Goal: Transaction & Acquisition: Purchase product/service

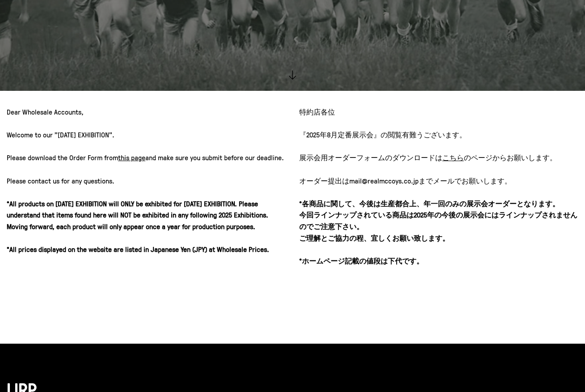
scroll to position [282, 0]
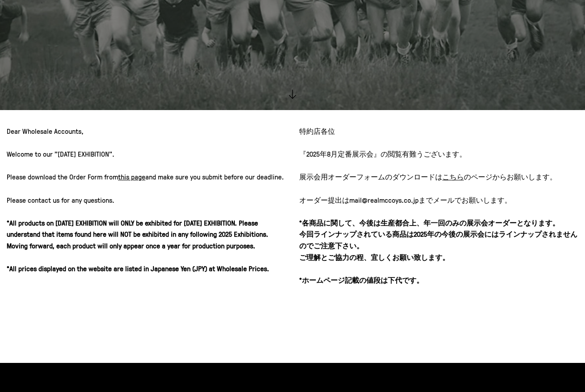
click at [452, 176] on u "こちら" at bounding box center [453, 177] width 21 height 10
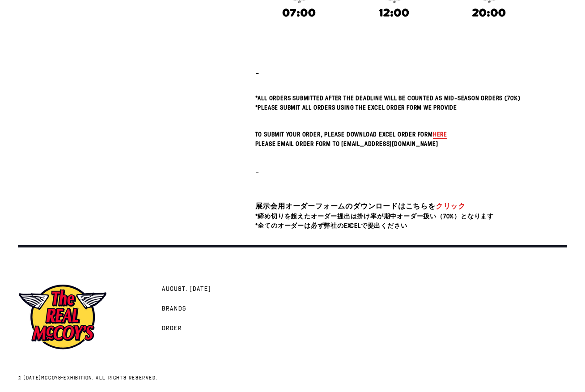
scroll to position [242, 0]
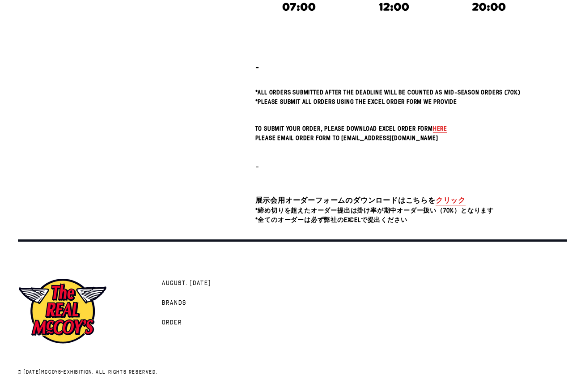
click at [446, 202] on link "クリック" at bounding box center [451, 200] width 30 height 10
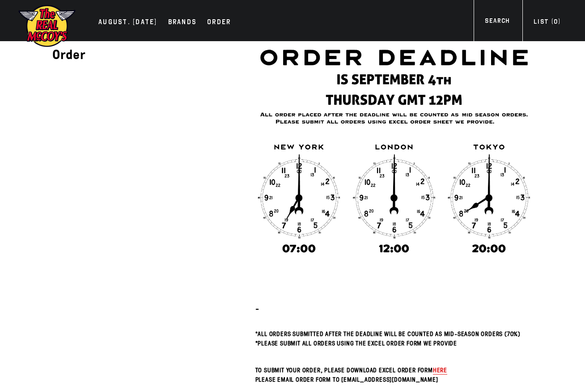
scroll to position [0, 0]
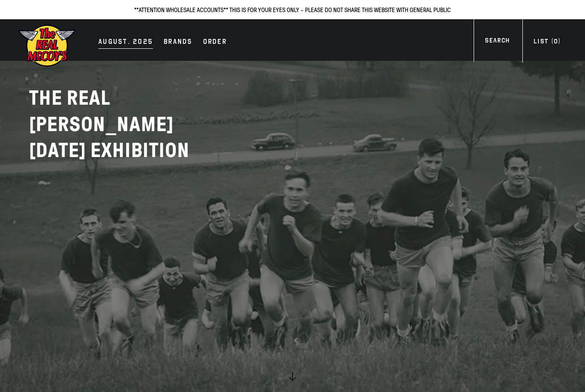
click at [126, 43] on div "AUGUST. [DATE]" at bounding box center [125, 42] width 55 height 13
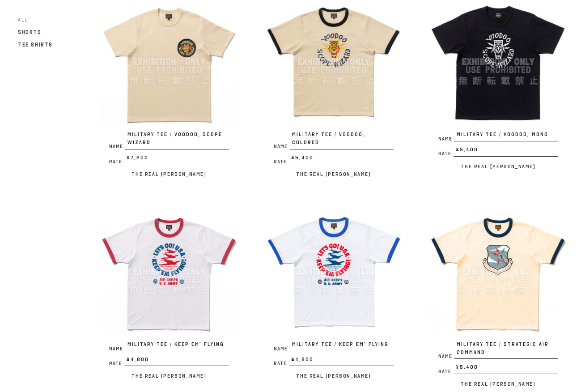
scroll to position [134, 0]
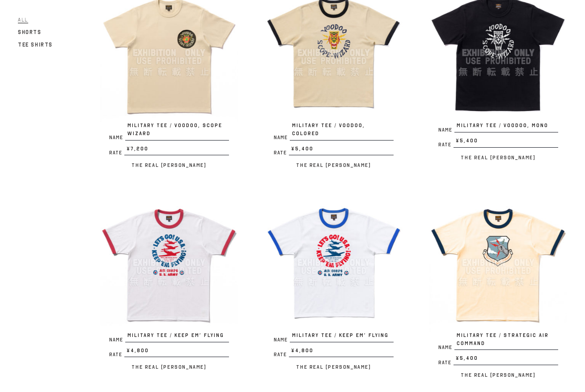
click at [393, 166] on div "Name MILITARY TEE / VOODOO, COLORED Rate ¥5,400 / The Real McCoy's" at bounding box center [320, 82] width 165 height 196
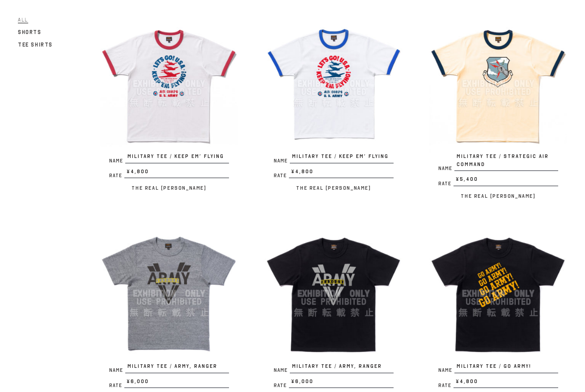
scroll to position [358, 0]
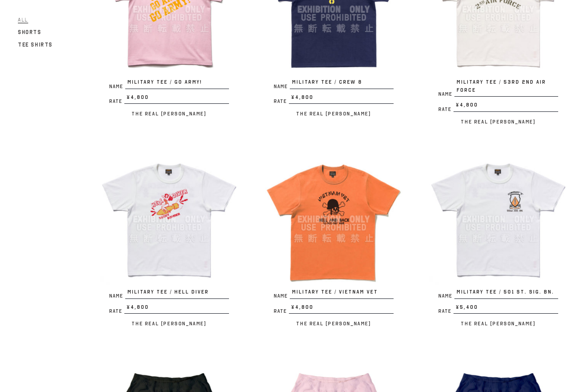
scroll to position [806, 0]
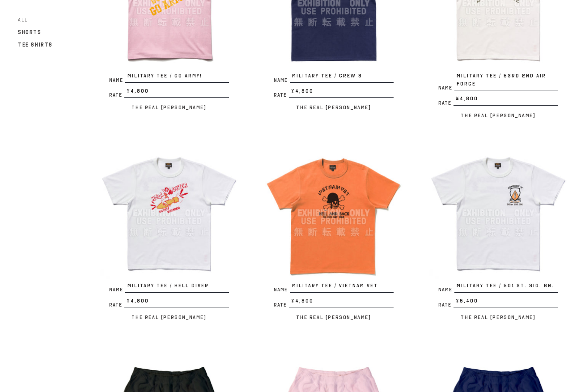
click at [317, 334] on div "Name MILITARY TEE / VOODOO, SCOPE WIZARD Rate ¥7,200 / The Real McCoy's Name MI…" at bounding box center [320, 121] width 494 height 1647
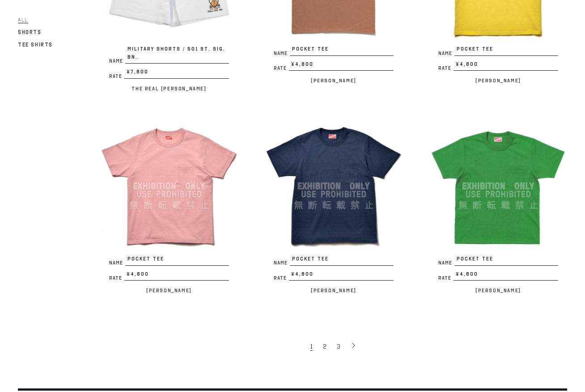
scroll to position [1477, 0]
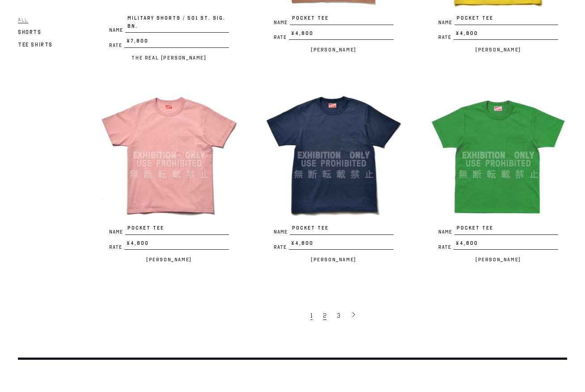
click at [321, 317] on link "2" at bounding box center [326, 315] width 14 height 18
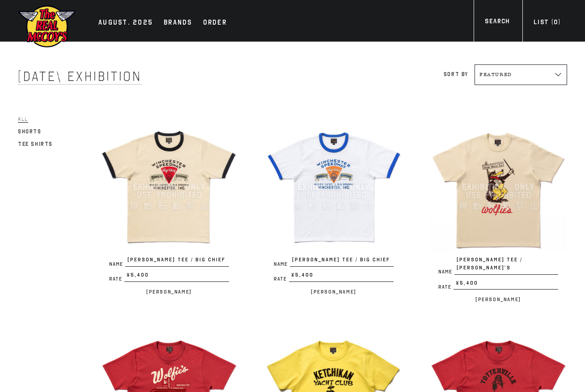
click at [395, 295] on p "[PERSON_NAME]" at bounding box center [334, 291] width 138 height 11
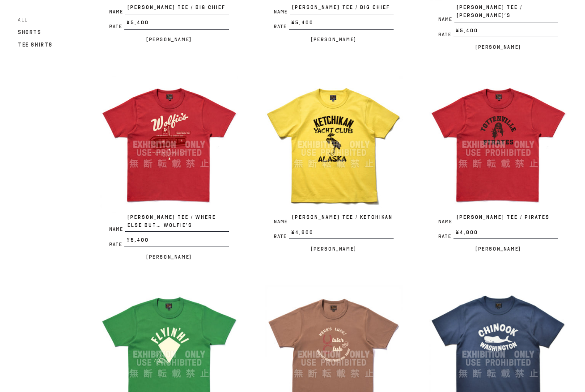
scroll to position [118, 0]
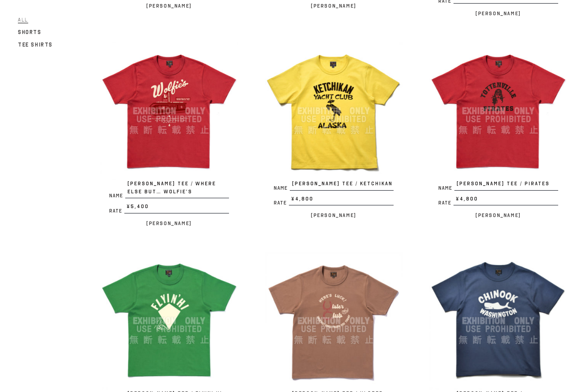
scroll to position [297, 0]
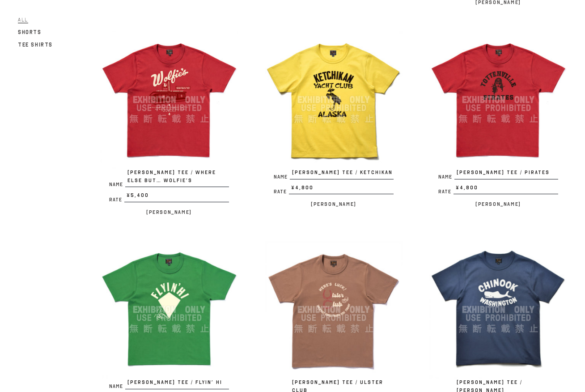
click at [395, 241] on img at bounding box center [334, 310] width 138 height 138
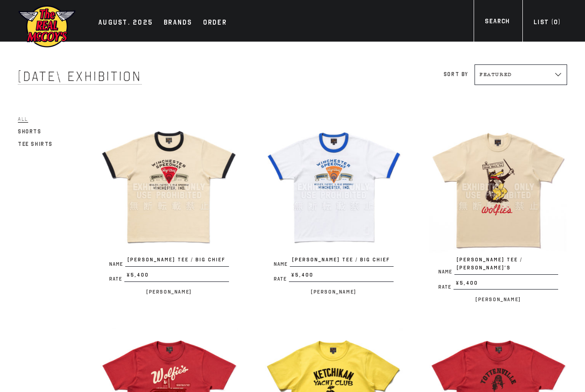
scroll to position [297, 0]
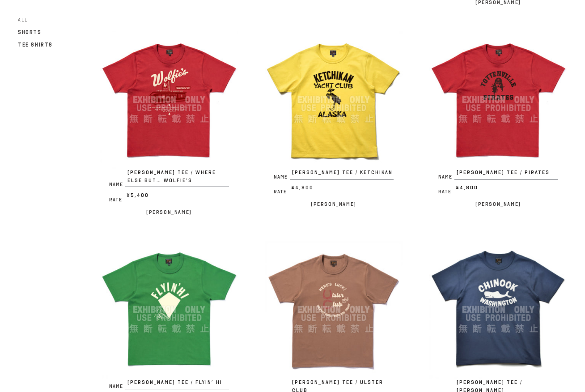
click at [424, 243] on div "Name [PERSON_NAME] TEE / [PERSON_NAME] Rate ¥4,800 / [PERSON_NAME]" at bounding box center [485, 339] width 165 height 196
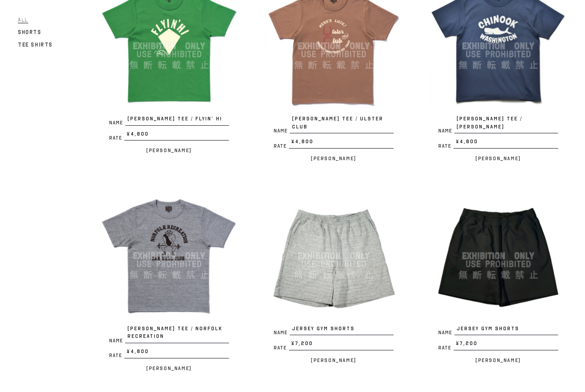
scroll to position [566, 0]
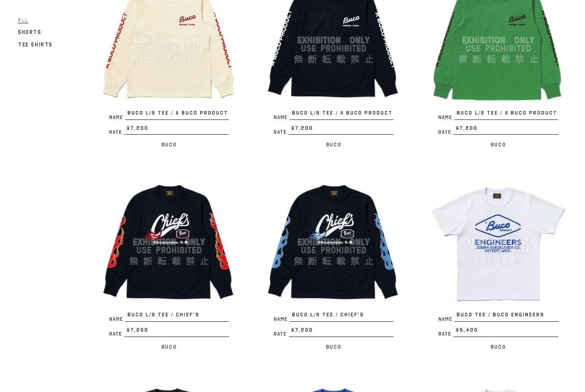
scroll to position [1148, 0]
